Goal: Entertainment & Leisure: Consume media (video, audio)

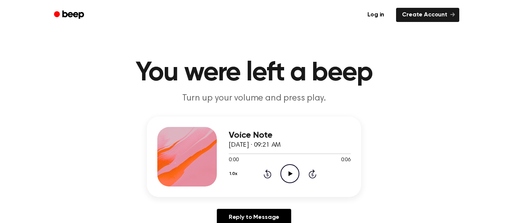
click at [287, 174] on icon "Play Audio" at bounding box center [290, 173] width 19 height 19
click at [288, 178] on icon "Play Audio" at bounding box center [290, 173] width 19 height 19
click at [290, 166] on icon "Play Audio" at bounding box center [290, 173] width 19 height 19
click at [291, 175] on icon at bounding box center [290, 173] width 4 height 5
click at [291, 176] on icon "Play Audio" at bounding box center [290, 173] width 19 height 19
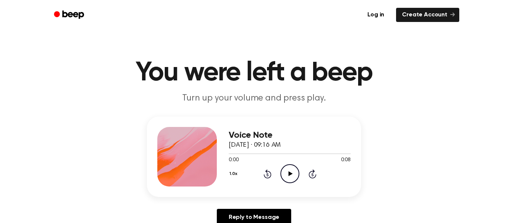
click at [289, 174] on icon at bounding box center [290, 173] width 4 height 5
